Goal: Information Seeking & Learning: Learn about a topic

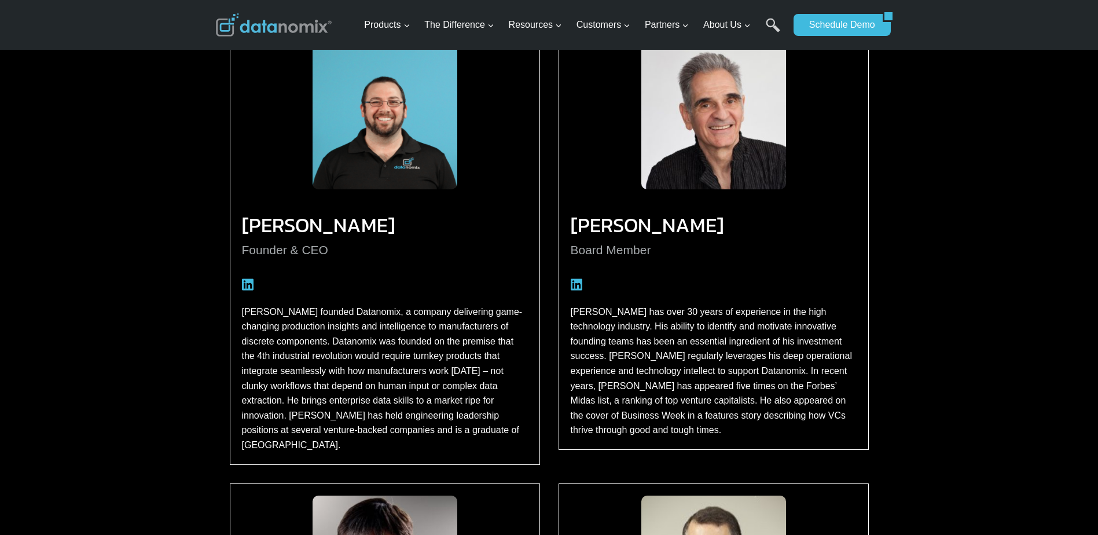
scroll to position [116, 0]
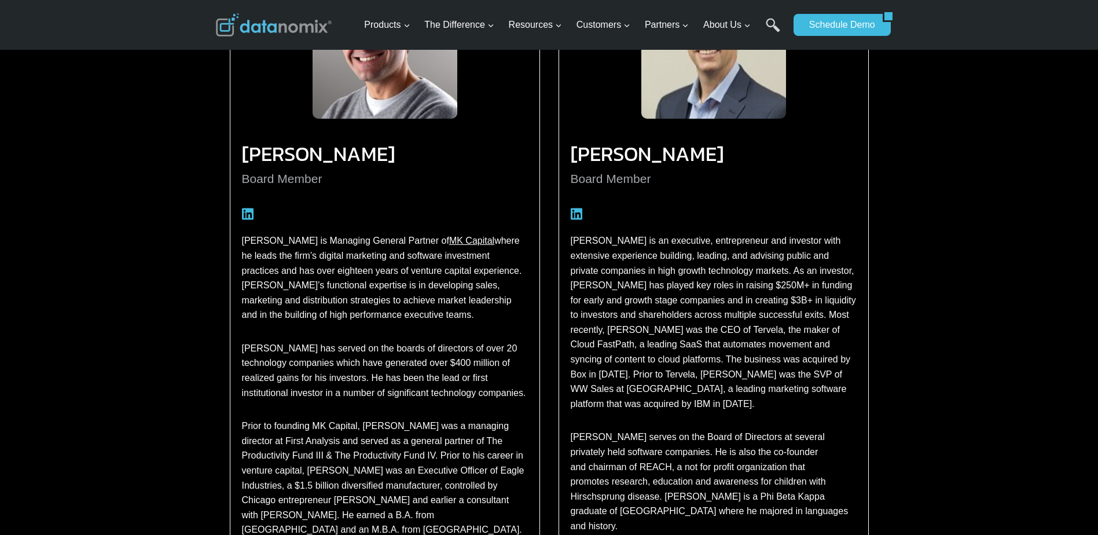
scroll to position [752, 0]
